Goal: Task Accomplishment & Management: Manage account settings

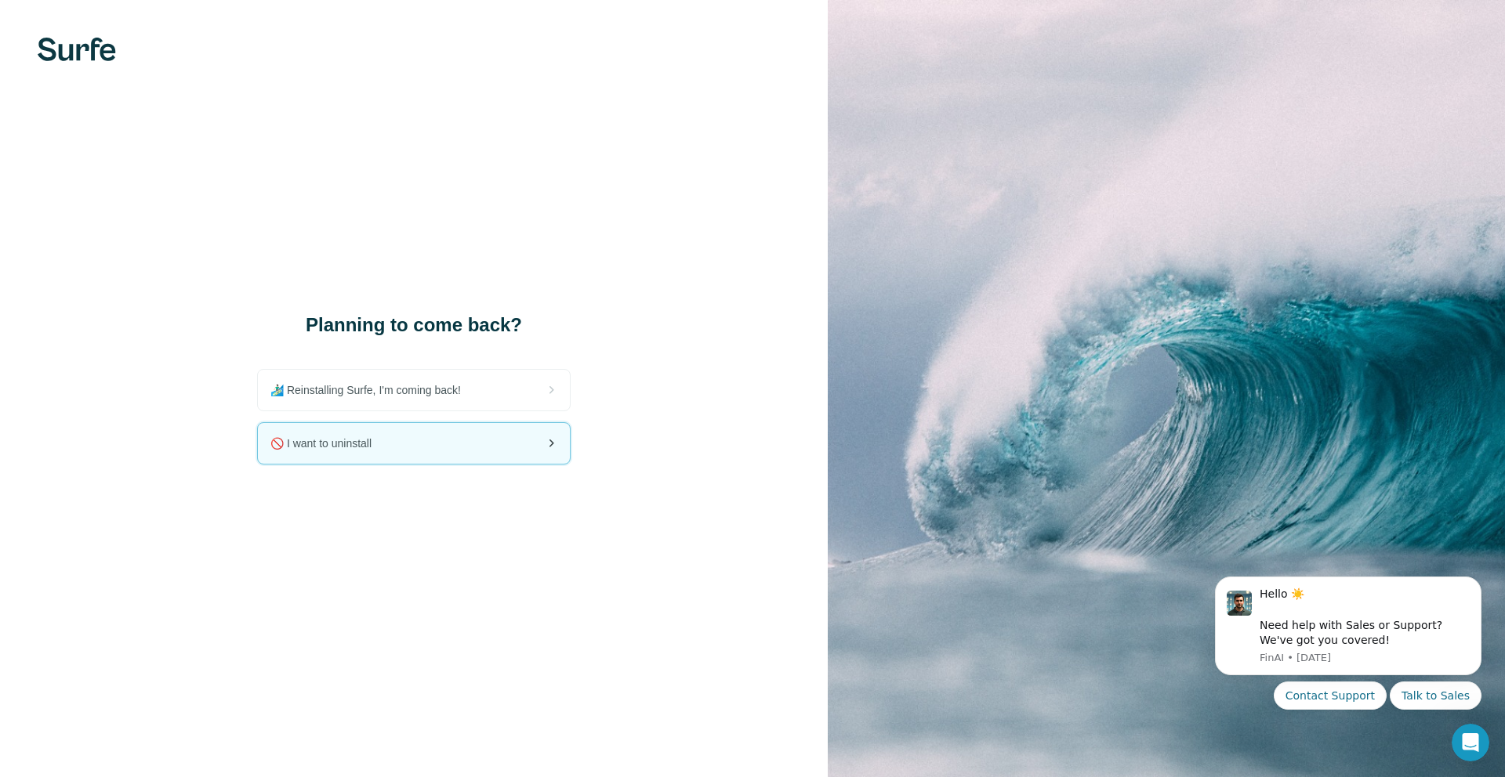
click at [487, 449] on div "🚫 I want to uninstall" at bounding box center [414, 443] width 312 height 41
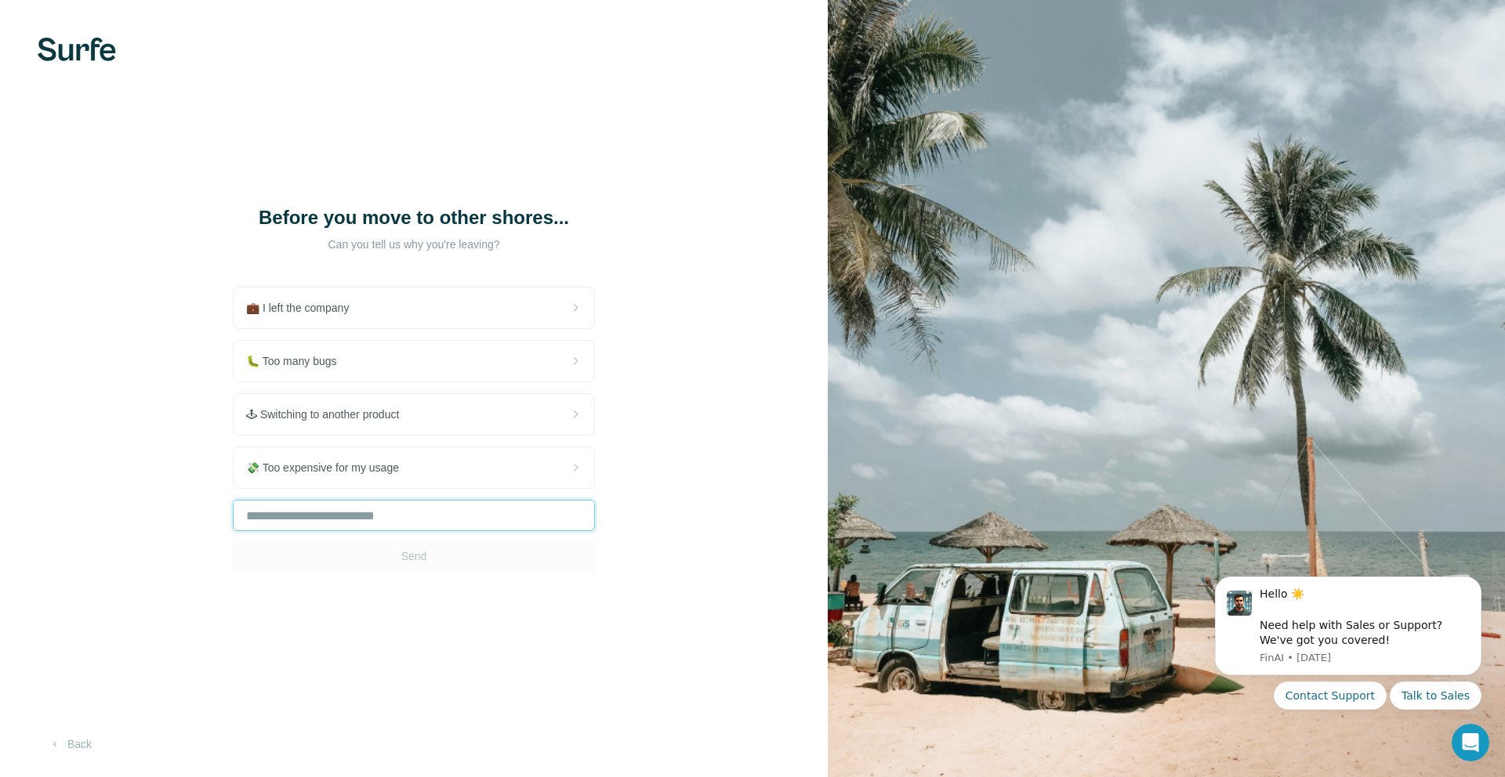
click at [398, 527] on input "text" at bounding box center [414, 515] width 362 height 31
click at [427, 561] on div "Send" at bounding box center [414, 536] width 362 height 72
click at [415, 524] on input "text" at bounding box center [414, 515] width 362 height 31
type input "*"
click at [421, 542] on div "* Send" at bounding box center [414, 536] width 362 height 72
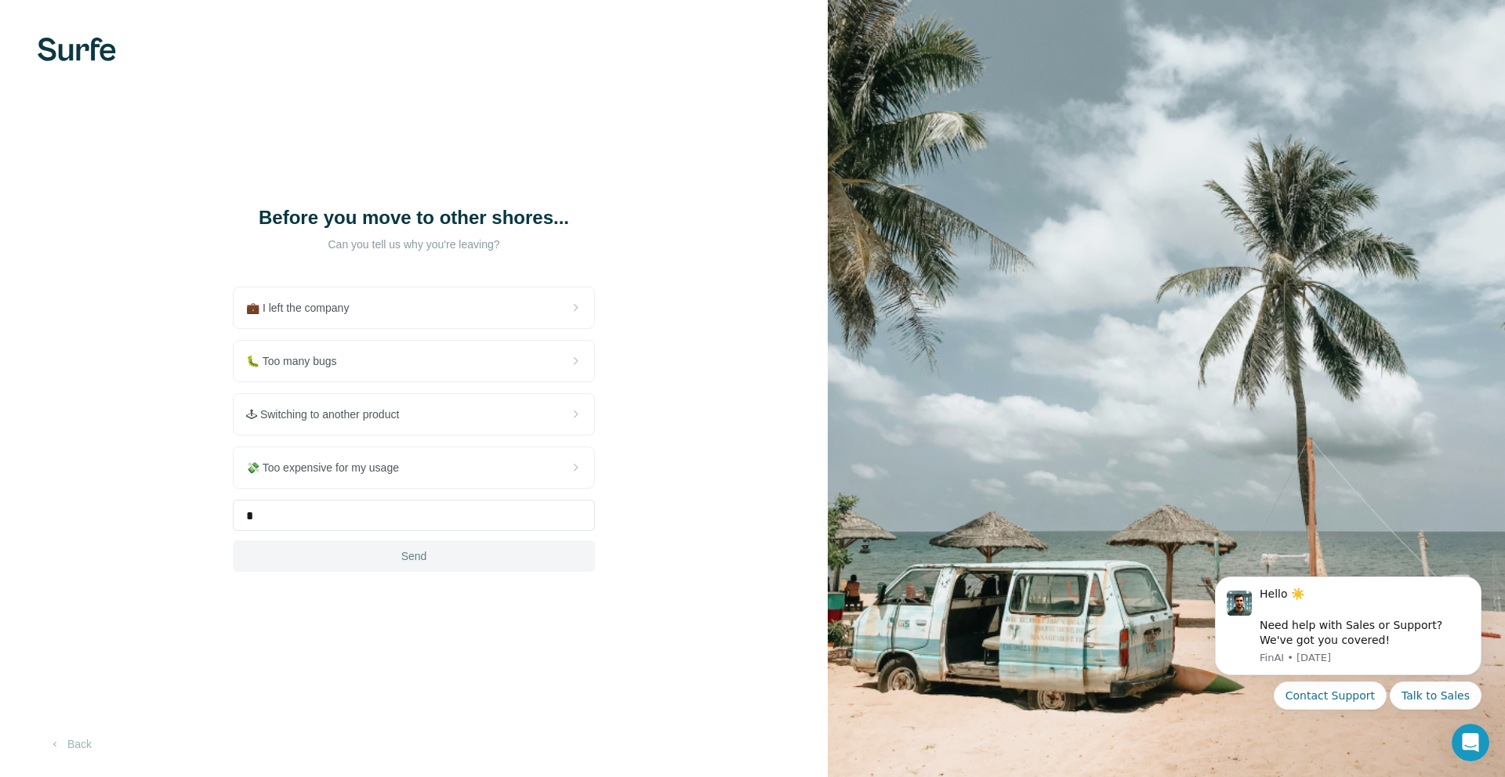
click at [481, 559] on button "Send" at bounding box center [414, 556] width 362 height 31
